Goal: Transaction & Acquisition: Purchase product/service

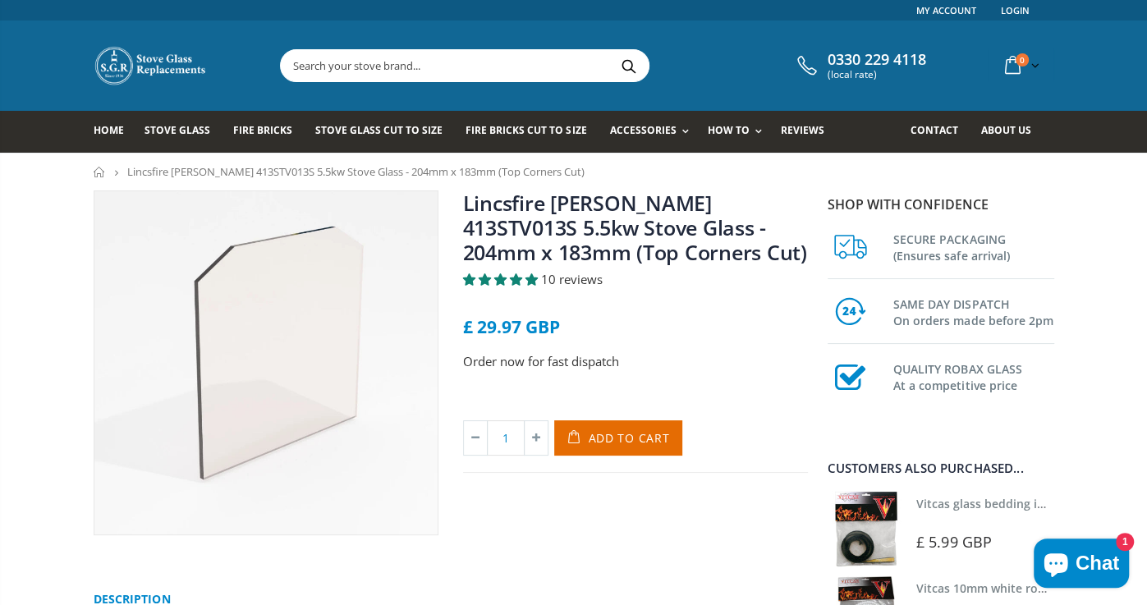
click at [660, 195] on link "Lincsfire [PERSON_NAME] 413STV013S 5.5kw Stove Glass - 204mm x 183mm (Top Corne…" at bounding box center [635, 227] width 344 height 77
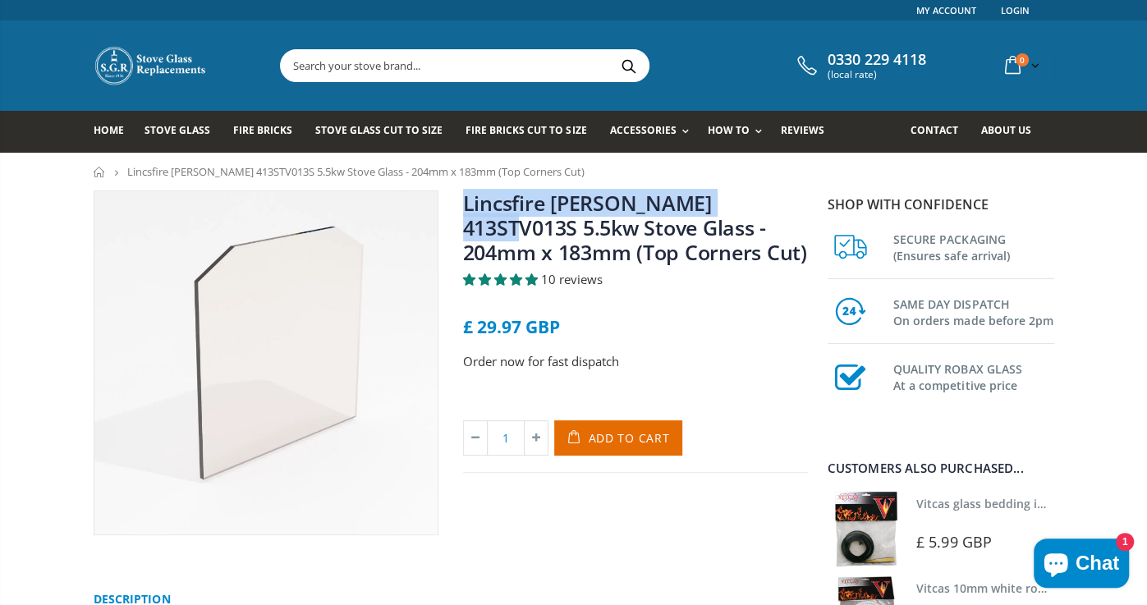
drag, startPoint x: 776, startPoint y: 202, endPoint x: 463, endPoint y: 195, distance: 313.0
click at [463, 195] on h1 "Lincsfire [PERSON_NAME] 413STV013S 5.5kw Stove Glass - 204mm x 183mm (Top Corne…" at bounding box center [635, 231] width 345 height 80
